Goal: Task Accomplishment & Management: Manage account settings

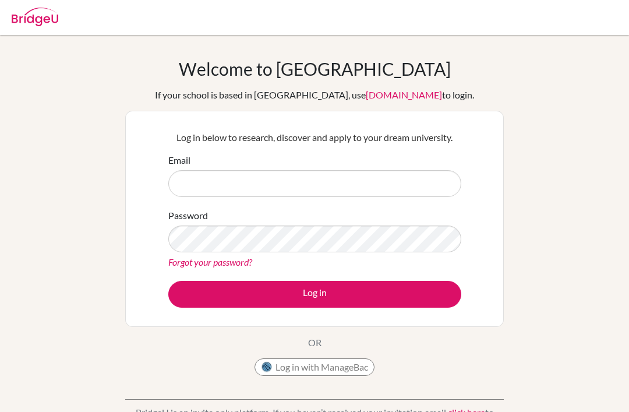
click at [361, 189] on input "Email" at bounding box center [314, 183] width 293 height 27
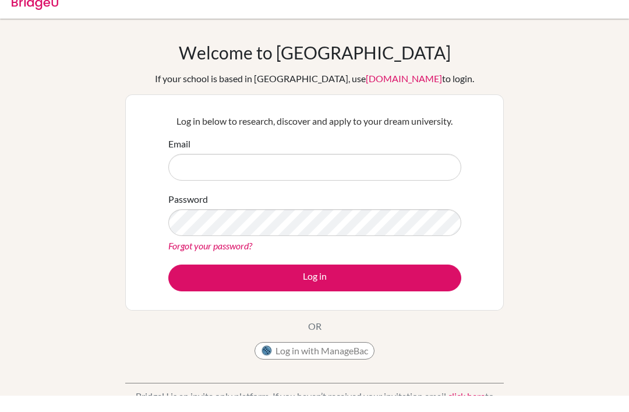
scroll to position [16, 0]
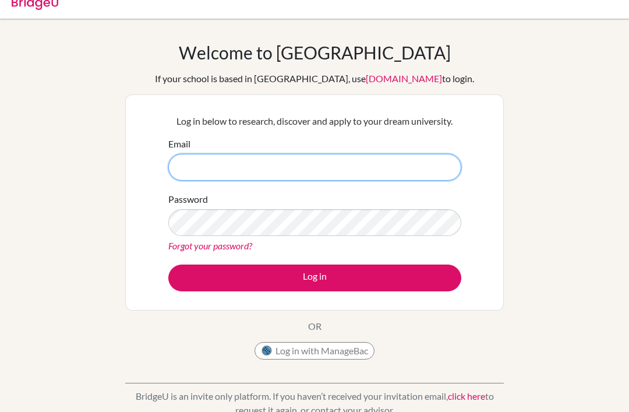
type input "kudiwanashe.machekera@student.mcc.ac.zw"
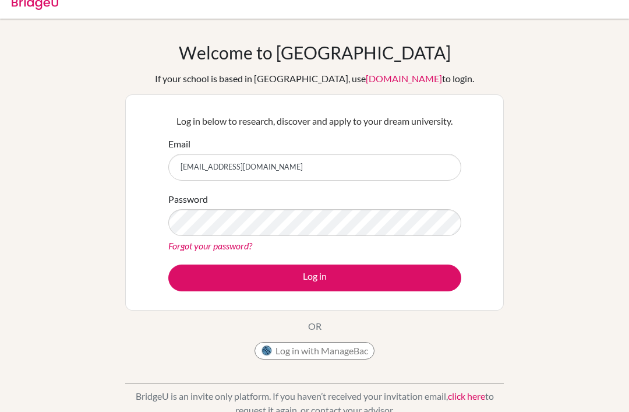
click at [413, 274] on button "Log in" at bounding box center [314, 277] width 293 height 27
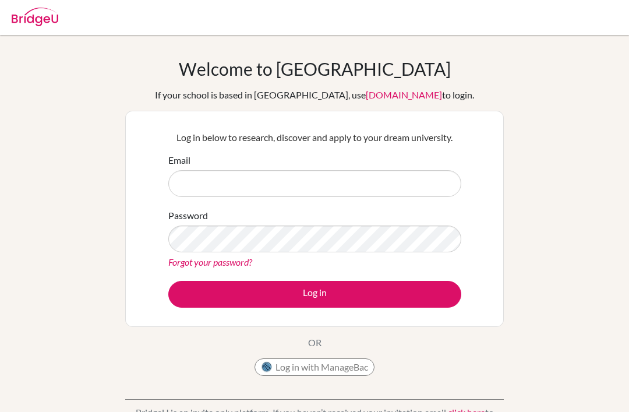
click at [410, 171] on input "Email" at bounding box center [314, 183] width 293 height 27
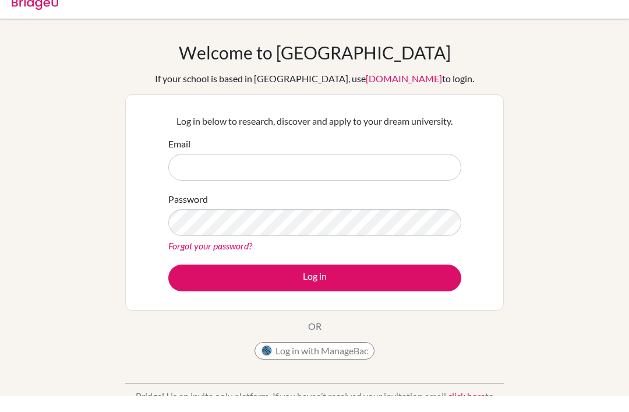
scroll to position [16, 0]
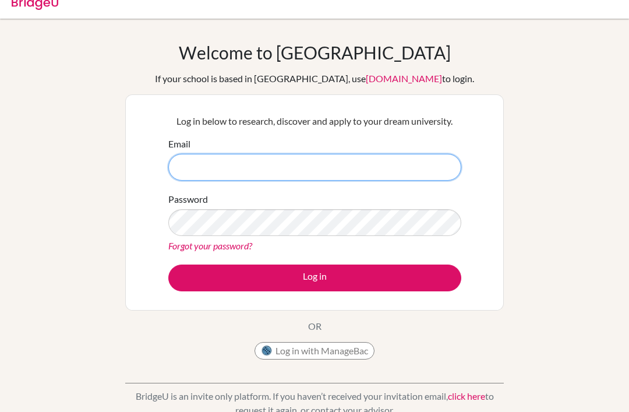
type input "[EMAIL_ADDRESS][DOMAIN_NAME]"
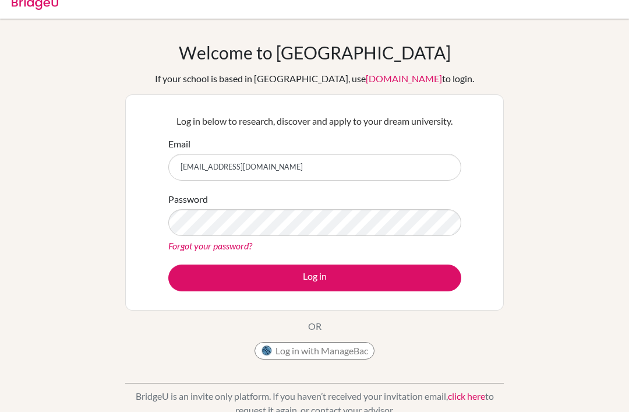
click at [414, 278] on button "Log in" at bounding box center [314, 277] width 293 height 27
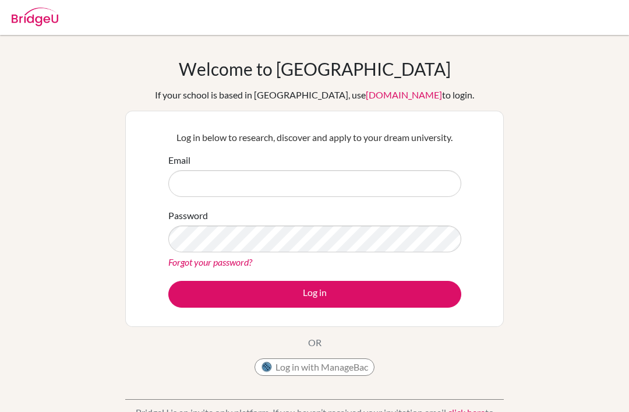
click at [432, 176] on input "Email" at bounding box center [314, 183] width 293 height 27
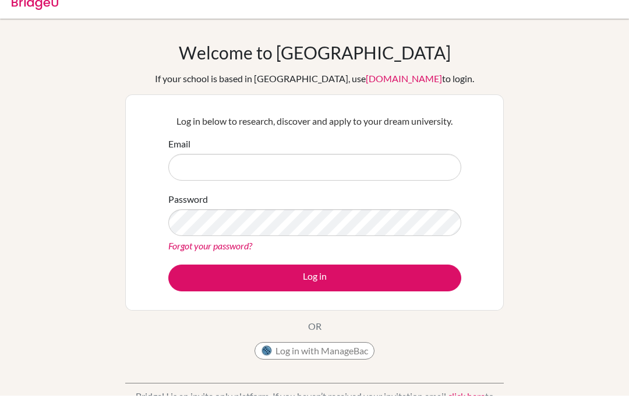
scroll to position [16, 0]
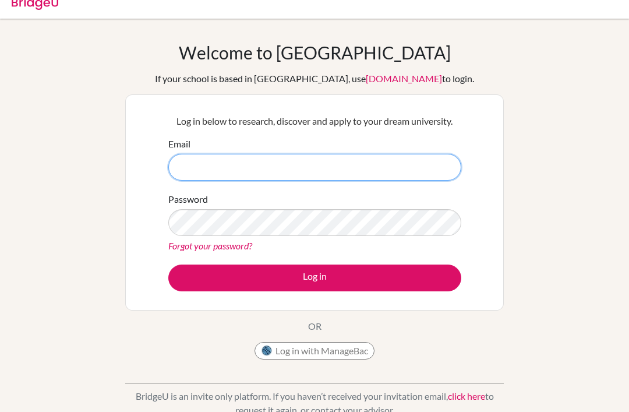
type input "[EMAIL_ADDRESS][DOMAIN_NAME]"
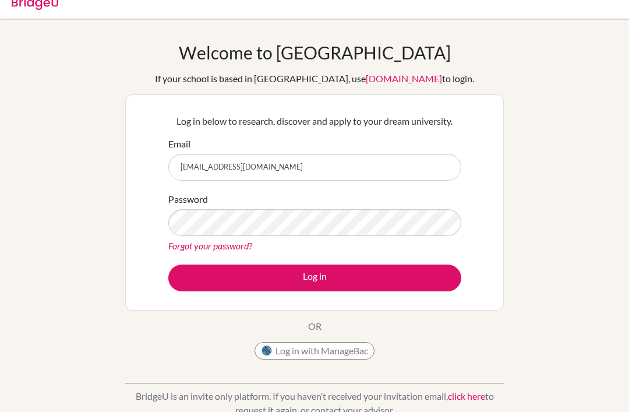
click at [420, 274] on button "Log in" at bounding box center [314, 277] width 293 height 27
click at [245, 266] on button "Log in" at bounding box center [314, 277] width 293 height 27
click at [402, 281] on button "Log in" at bounding box center [314, 277] width 293 height 27
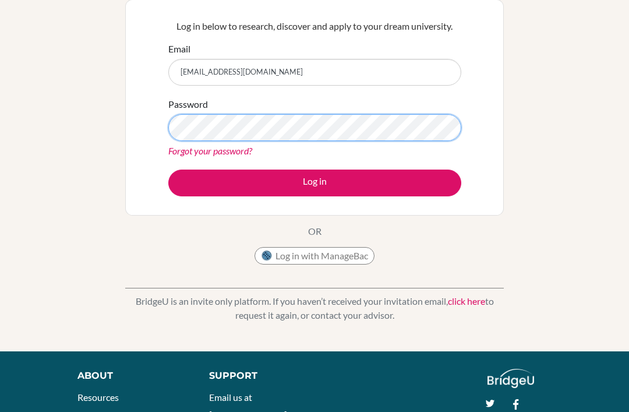
scroll to position [111, 0]
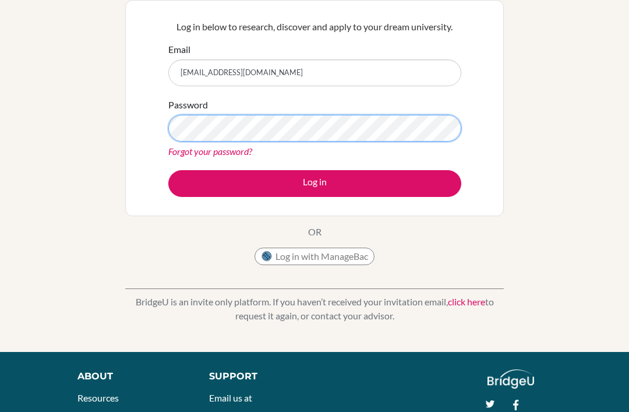
click at [314, 182] on button "Log in" at bounding box center [314, 183] width 293 height 27
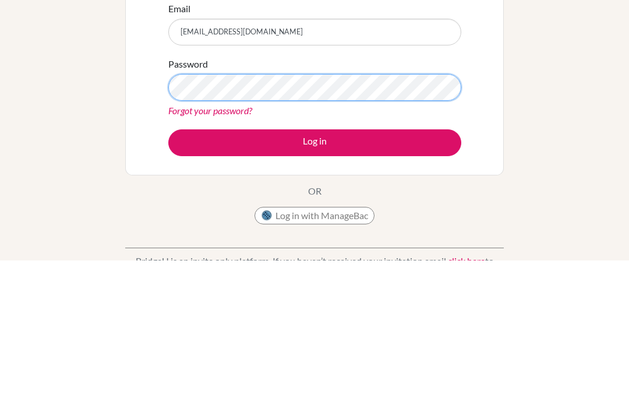
click at [314, 281] on button "Log in" at bounding box center [314, 294] width 293 height 27
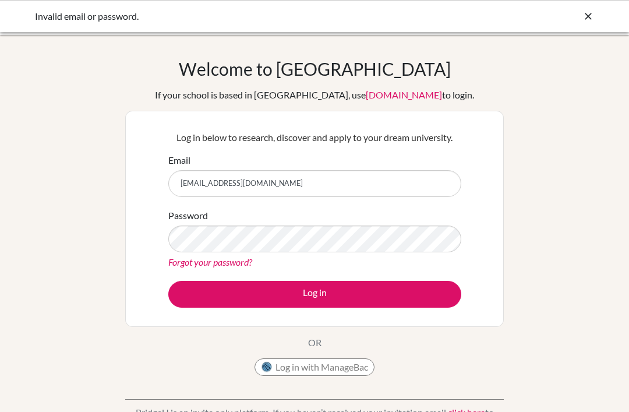
click at [423, 174] on input "[EMAIL_ADDRESS][DOMAIN_NAME]" at bounding box center [314, 183] width 293 height 27
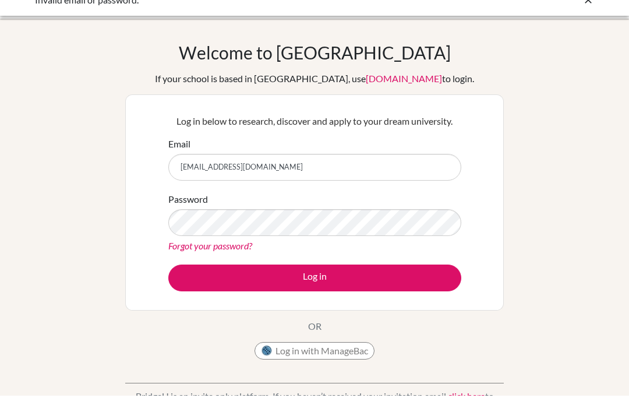
click at [394, 170] on input "kudiwanashe.machekera@student.mcc.ac.zw" at bounding box center [314, 183] width 293 height 27
type input "kudiwanashe.machek"
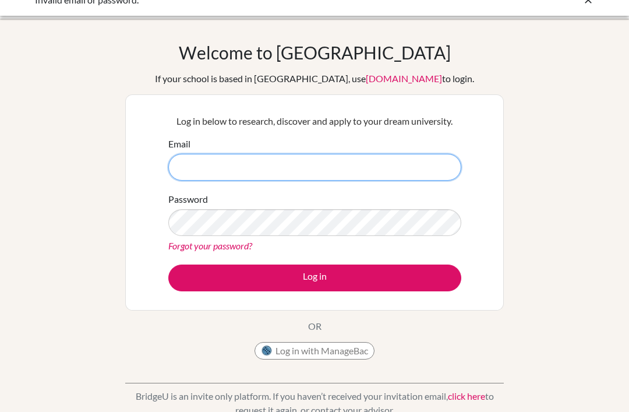
type input "kudiwanashe.machekera@student.mcc.ac.zw"
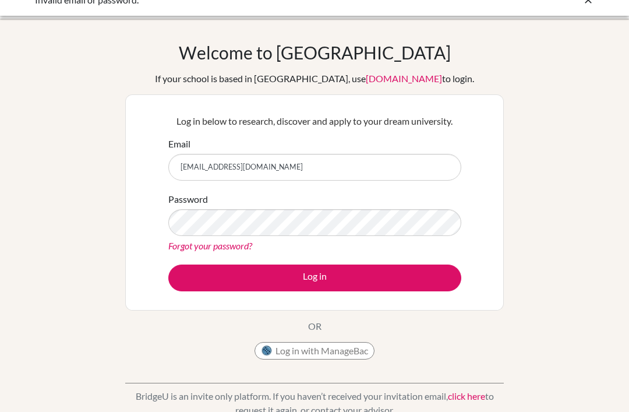
click at [443, 287] on button "Log in" at bounding box center [314, 277] width 293 height 27
click at [397, 264] on button "Log in" at bounding box center [314, 277] width 293 height 27
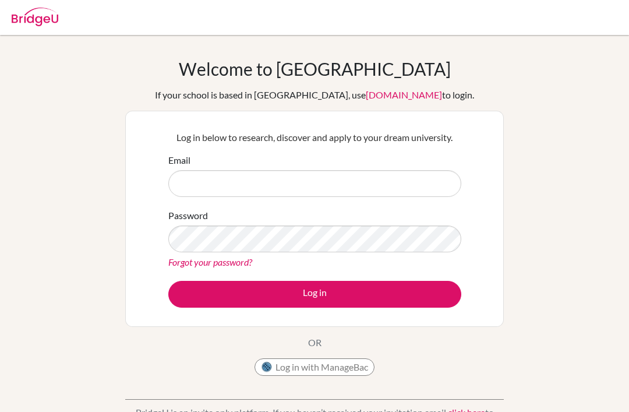
click at [220, 217] on div "Password Forgot your password?" at bounding box center [314, 238] width 293 height 61
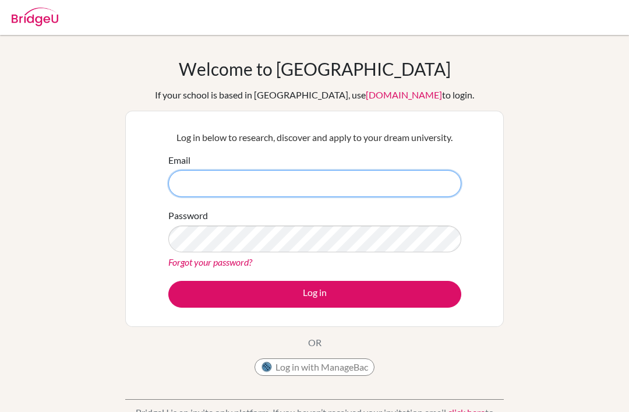
click at [256, 186] on input "Email" at bounding box center [314, 183] width 293 height 27
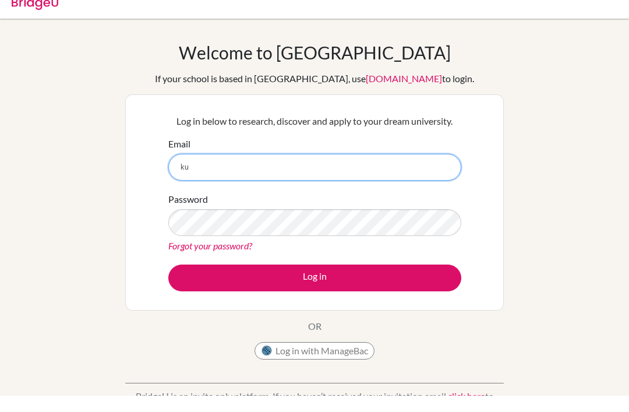
type input "k"
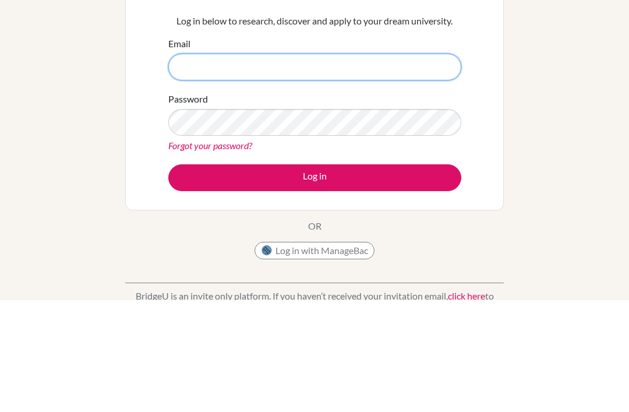
scroll to position [10, 0]
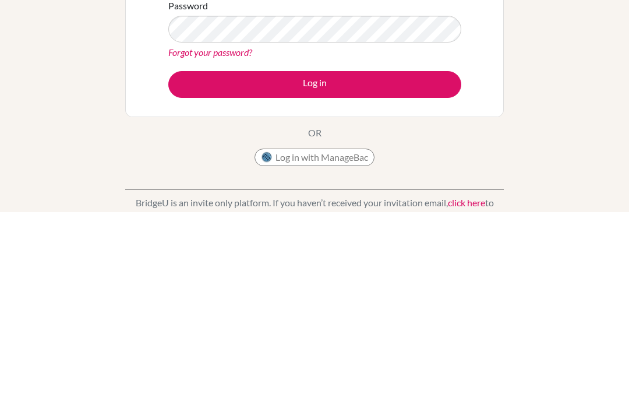
click at [347, 348] on button "Log in with ManageBac" at bounding box center [315, 356] width 120 height 17
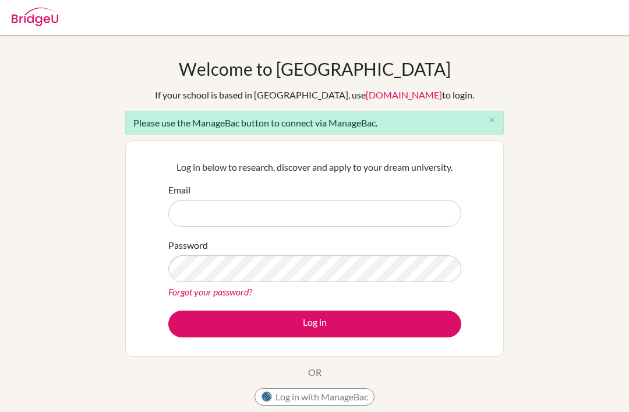
click at [289, 217] on input "Email" at bounding box center [314, 213] width 293 height 27
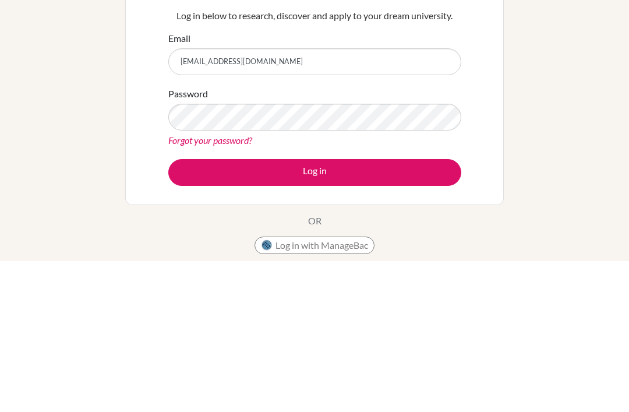
type input "[EMAIL_ADDRESS][DOMAIN_NAME]"
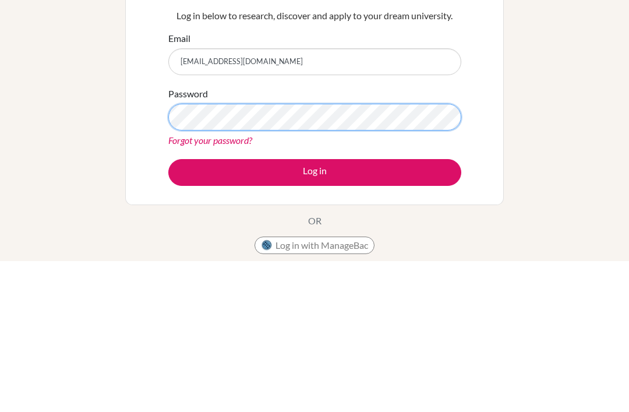
click at [314, 310] on button "Log in" at bounding box center [314, 323] width 293 height 27
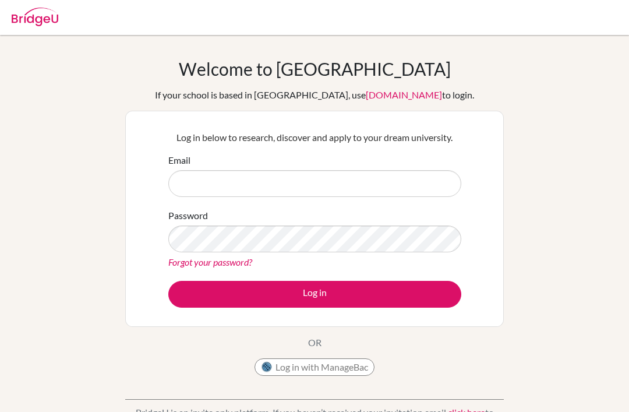
click at [380, 176] on input "Email" at bounding box center [314, 183] width 293 height 27
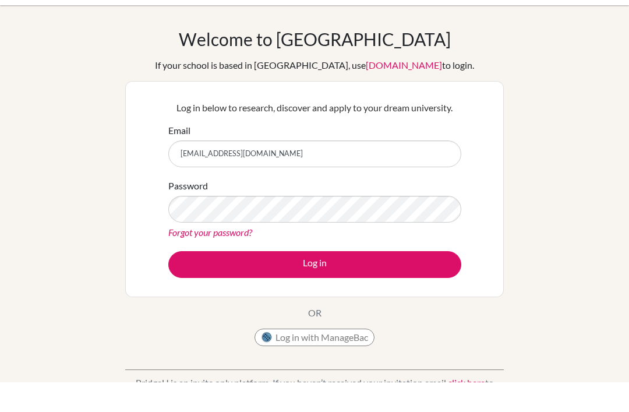
type input "kudiwanashe.machekera@studnet.mcc.ac.zw"
click at [405, 208] on div "Password Forgot your password?" at bounding box center [314, 238] width 293 height 61
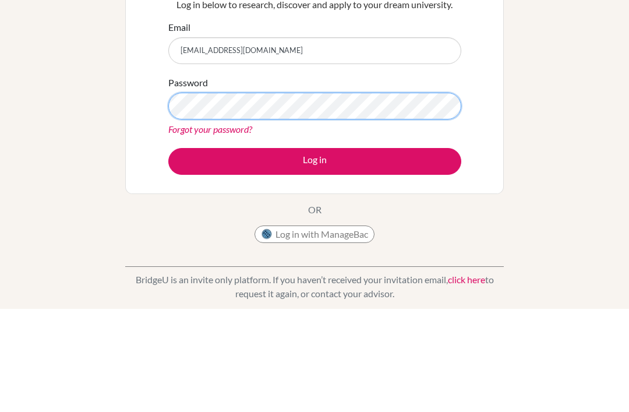
click at [314, 251] on button "Log in" at bounding box center [314, 264] width 293 height 27
